Goal: Navigation & Orientation: Find specific page/section

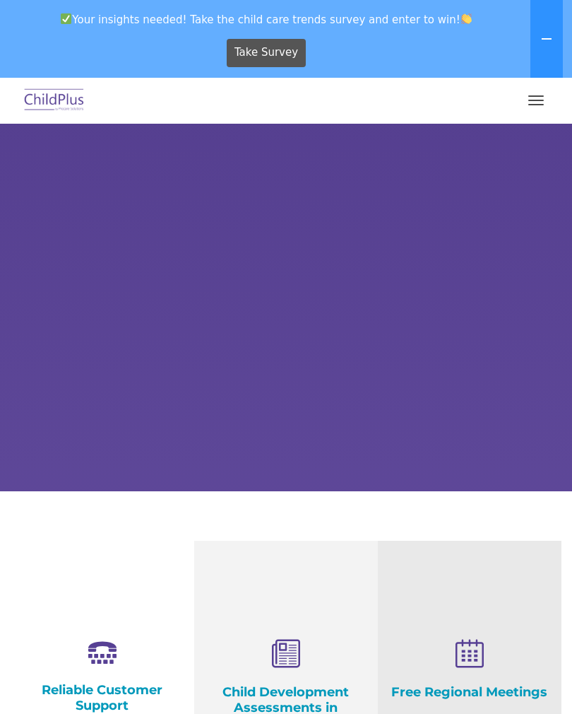
select select "MEDIUM"
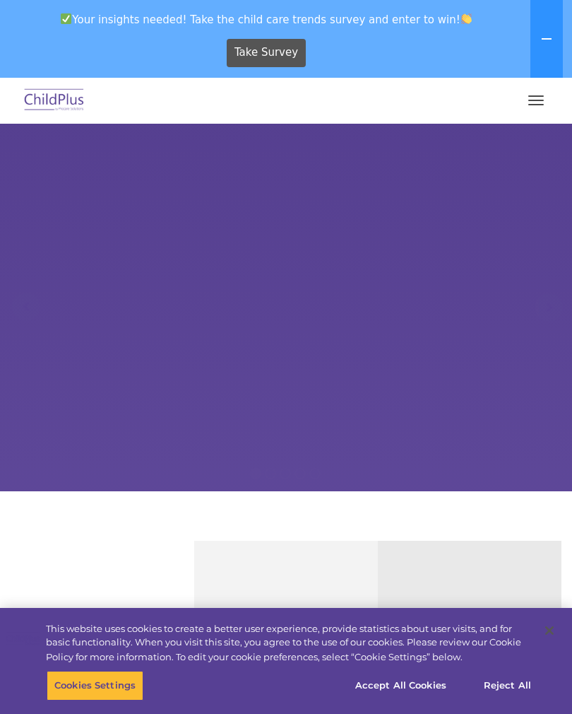
click at [539, 103] on button "button" at bounding box center [536, 100] width 30 height 23
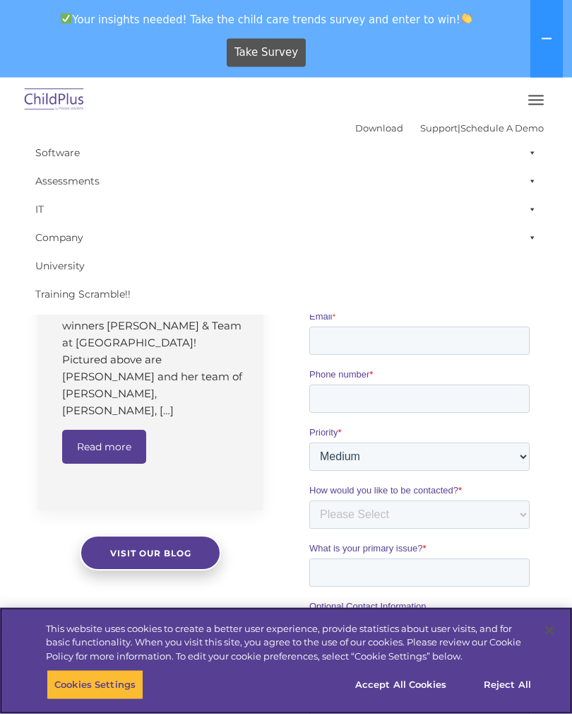
scroll to position [937, 0]
click at [94, 699] on button "Cookies Settings" at bounding box center [95, 685] width 97 height 30
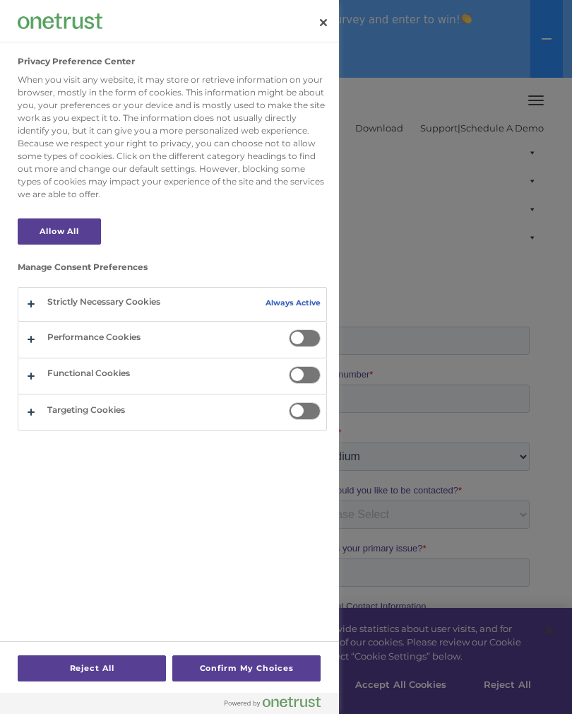
click at [387, 540] on div at bounding box center [286, 357] width 572 height 714
click at [400, 597] on div at bounding box center [286, 357] width 572 height 714
click at [481, 301] on div at bounding box center [286, 357] width 572 height 714
click at [459, 272] on div at bounding box center [286, 357] width 572 height 714
click at [310, 25] on button "Close" at bounding box center [323, 22] width 31 height 31
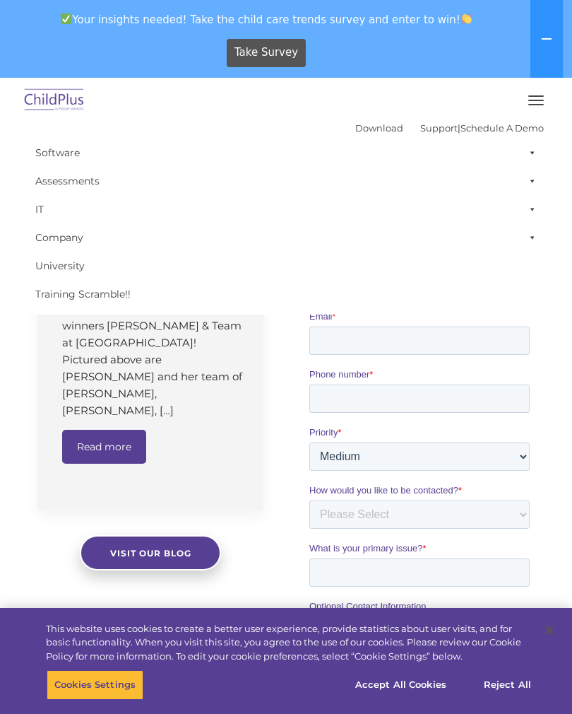
click at [536, 102] on button "button" at bounding box center [536, 100] width 30 height 23
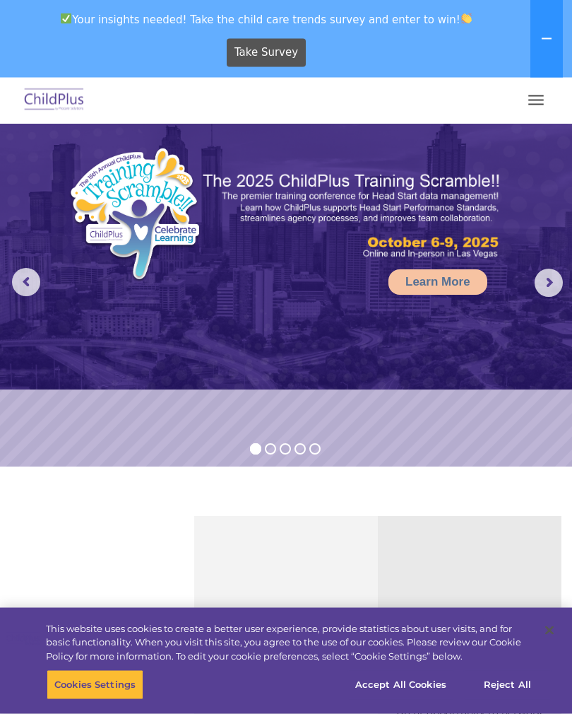
scroll to position [0, 0]
